Goal: Navigation & Orientation: Find specific page/section

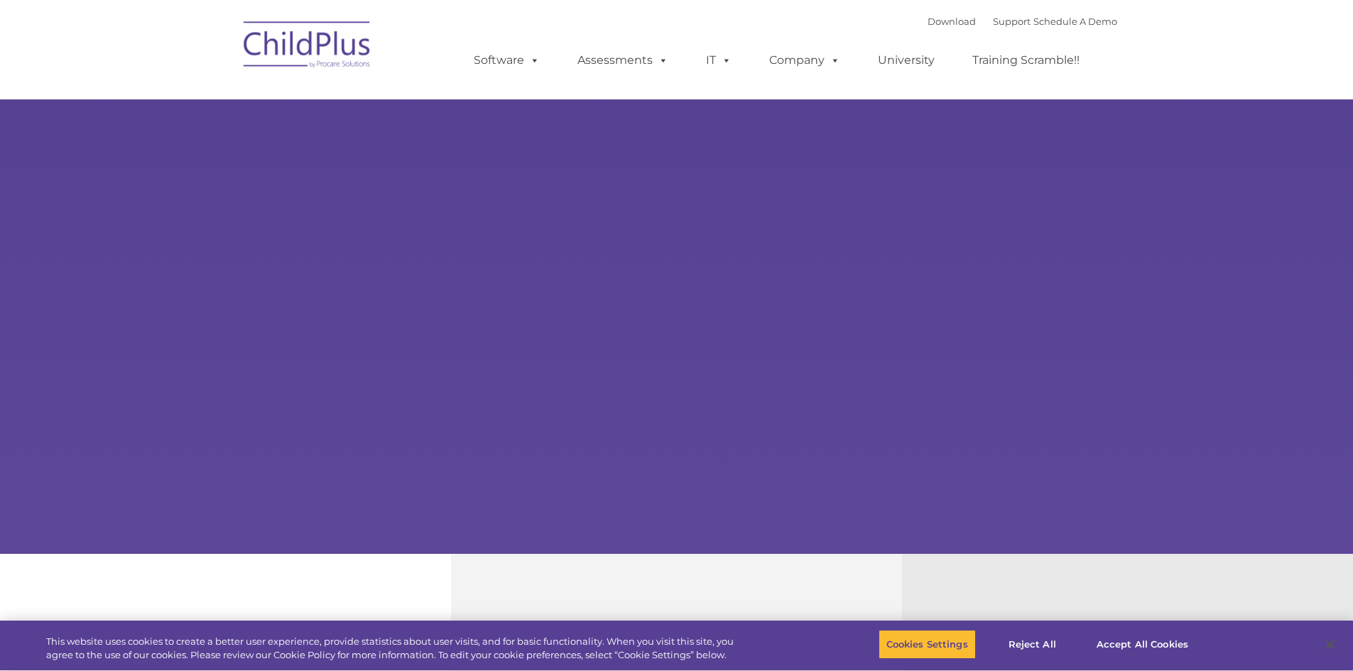
select select "MEDIUM"
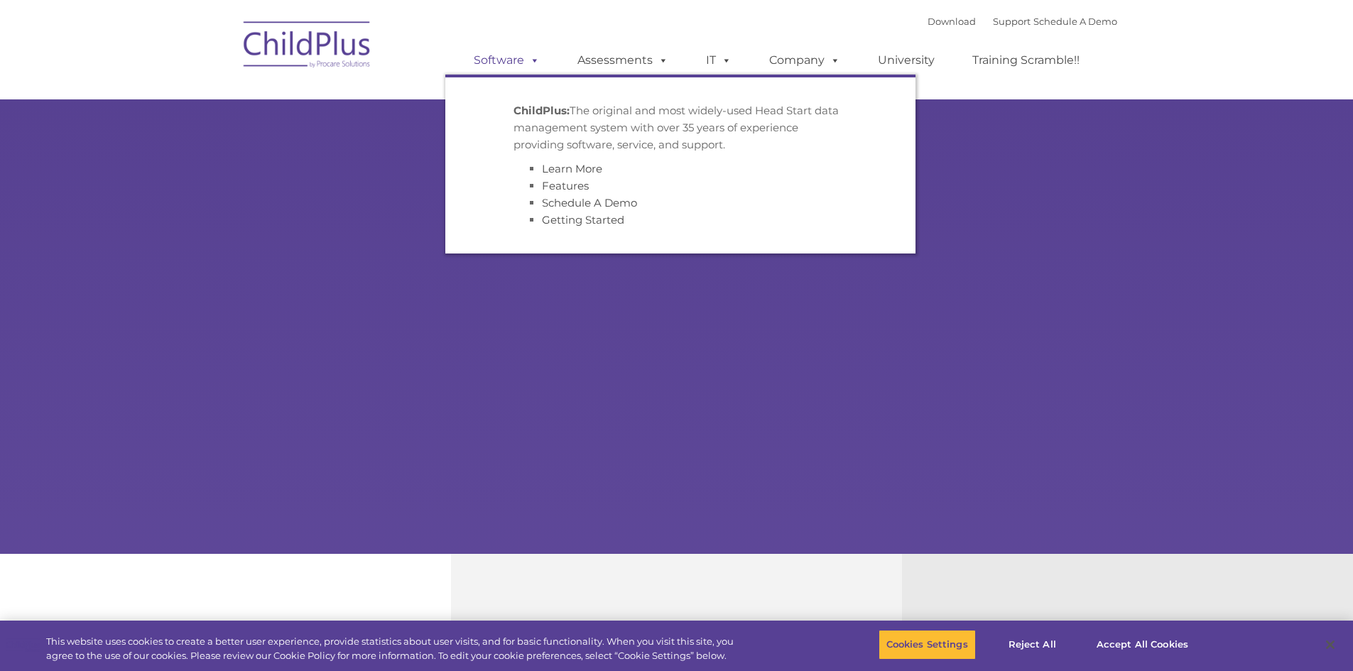
click at [509, 60] on link "Software" at bounding box center [507, 60] width 94 height 28
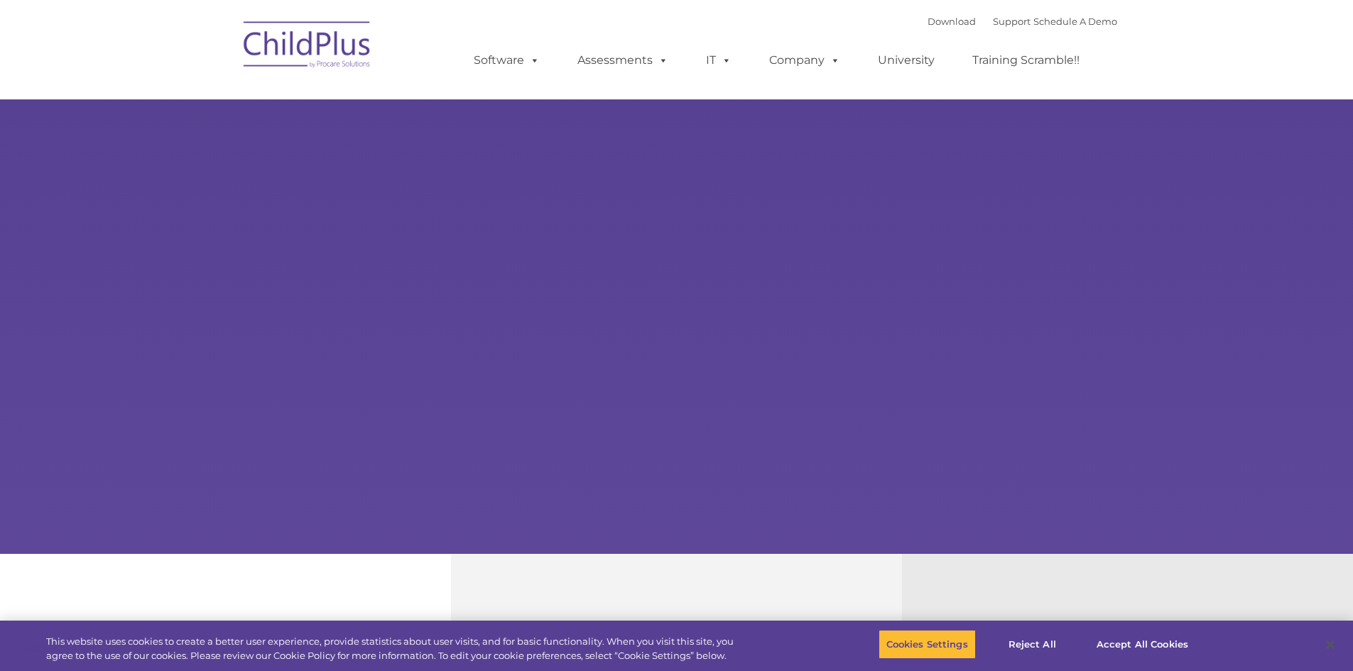
select select "MEDIUM"
